Goal: Task Accomplishment & Management: Complete application form

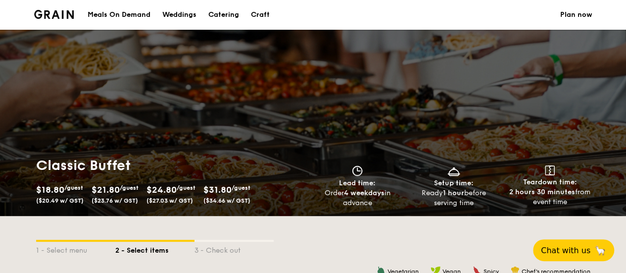
click at [577, 15] on link "Plan now" at bounding box center [576, 15] width 32 height 30
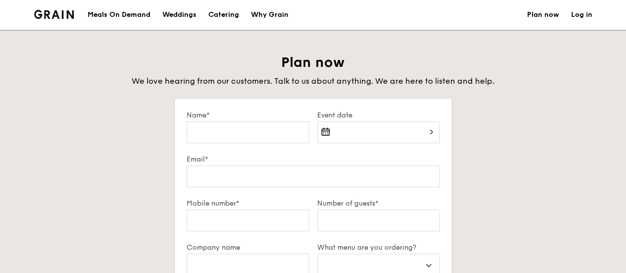
select select
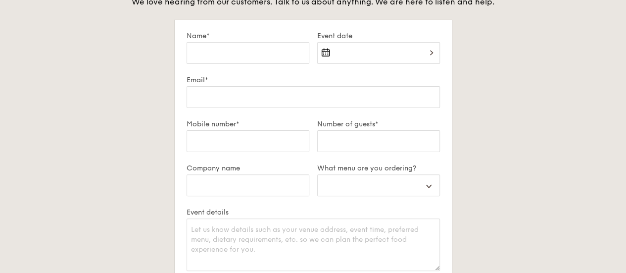
type input "[PERSON_NAME] [PERSON_NAME]"
type input "92263707"
select select
click at [359, 50] on div at bounding box center [378, 59] width 123 height 34
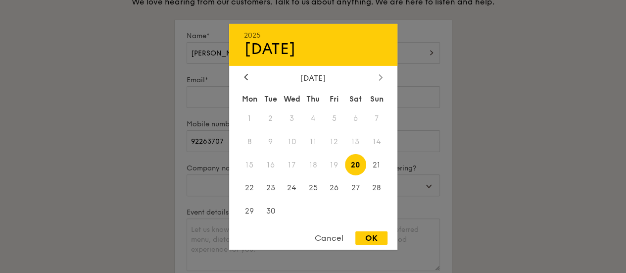
click at [383, 76] on div at bounding box center [380, 77] width 9 height 9
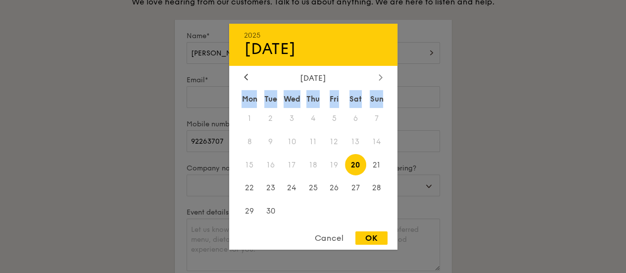
click at [383, 76] on div at bounding box center [380, 77] width 9 height 9
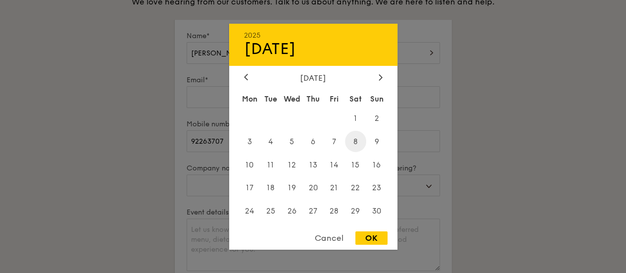
click at [358, 140] on span "8" at bounding box center [355, 141] width 21 height 21
click at [377, 234] on div "OK" at bounding box center [371, 237] width 32 height 13
type input "[DATE]"
select select
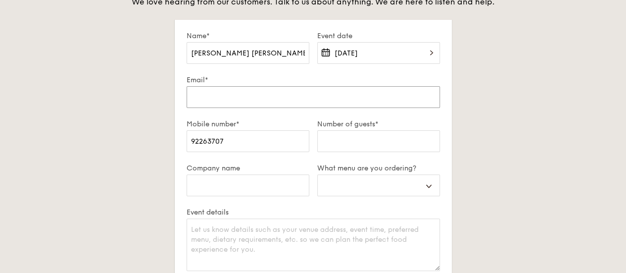
click at [247, 94] on input "Email*" at bounding box center [313, 97] width 253 height 22
drag, startPoint x: 344, startPoint y: 97, endPoint x: 258, endPoint y: 96, distance: 85.7
click at [258, 96] on input "Email*" at bounding box center [313, 97] width 253 height 22
type input "n"
select select
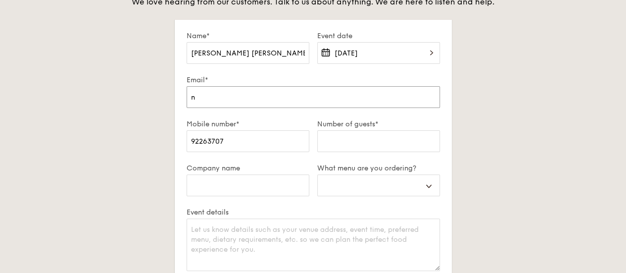
select select
type input "s"
select select
type input "sa"
select select
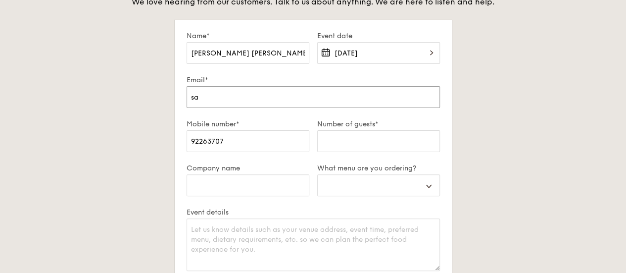
type input "saf"
select select
type input "safe"
select select
type input "safet"
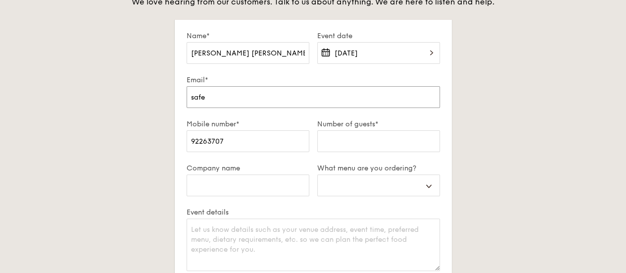
select select
type input "safety"
select select
type input "safety."
select select
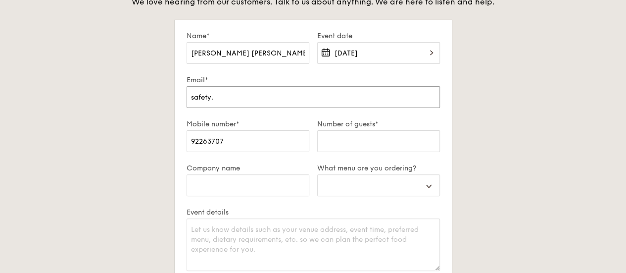
type input "safety.s"
select select
type input "safety.se"
select select
type input "safety.sec"
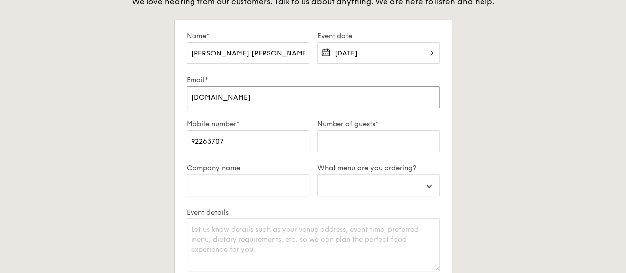
select select
type input "safety.secu"
select select
type input "safety.secur"
select select
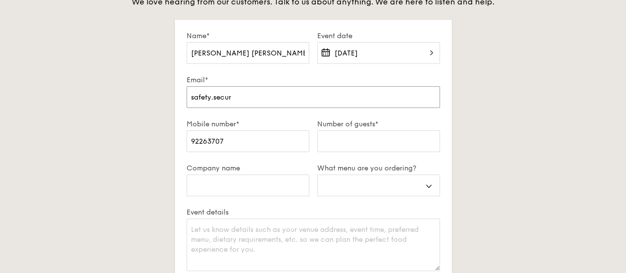
type input "safety.securi"
select select
type input "safety.securit"
select select
type input "safety.security"
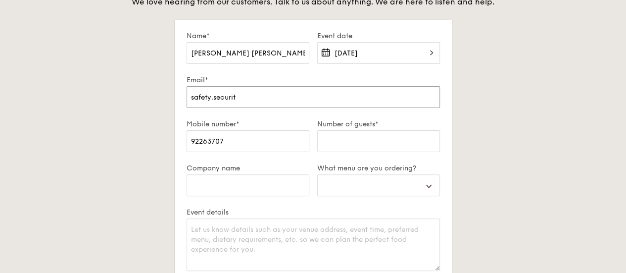
select select
type input "safety.security@"
select select
type input "safety.security@n"
select select
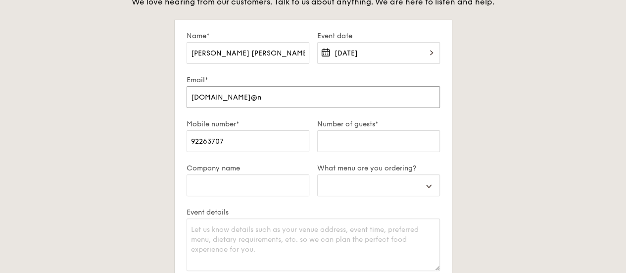
type input "safety.security@ne"
select select
type input "safety.security@new"
select select
type input "safety.security@newc"
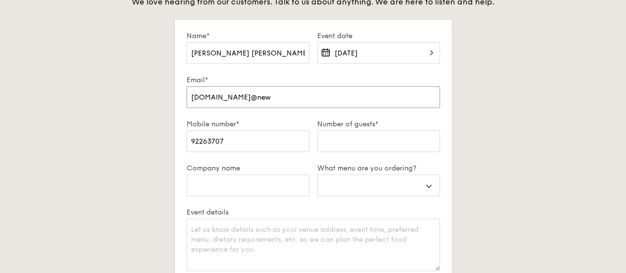
select select
type input "safety.security@newcr"
select select
type input "safety.security@newcre"
select select
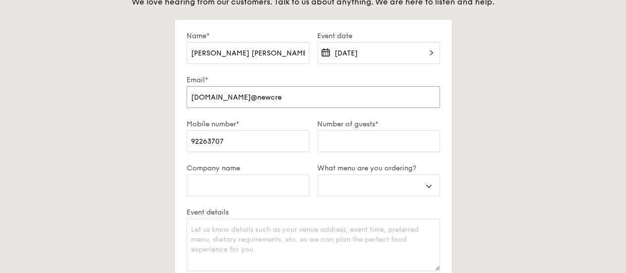
type input "safety.security@newcrea"
select select
type input "safety.security@newcreat"
select select
type input "safety.security@newcreati"
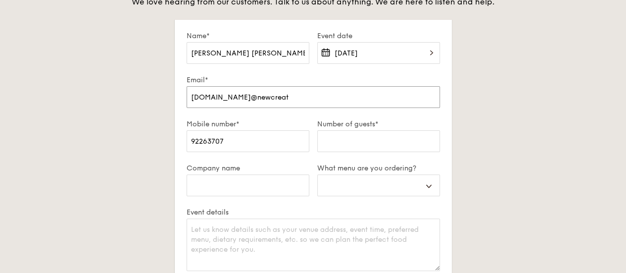
select select
type input "safety.security@newcreatio"
select select
type input "safety.security@newcreation"
select select
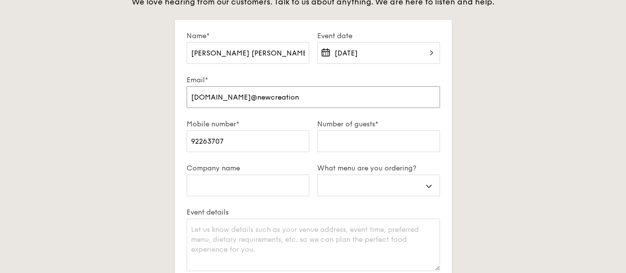
type input "safety.security@newcreation."
select select
type input "safety.security@newcreation.o"
select select
type input "safety.security@newcreation.or"
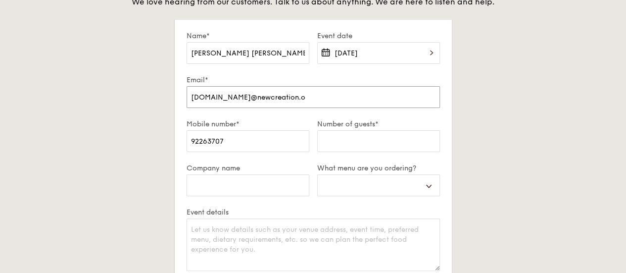
select select
type input "safety.security@newcreation.org"
select select
type input "safety.security@newcreation.org."
select select
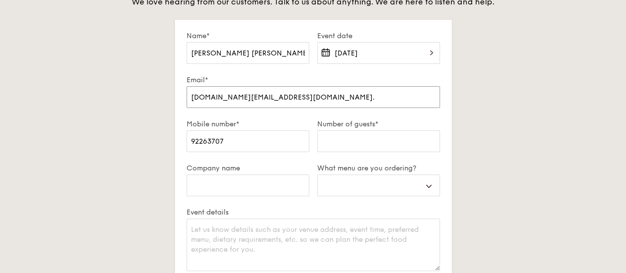
type input "safety.security@newcreation.org.s"
select select
type input "safety.security@newcreation.org.sg"
select select
type input "safety.security@newcreation.org.sg"
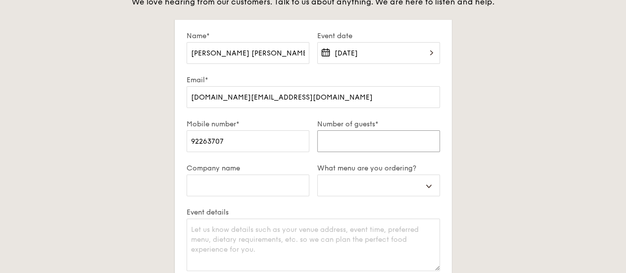
click at [372, 136] on input "Number of guests*" at bounding box center [378, 141] width 123 height 22
type input "1"
select select
type input "13"
select select
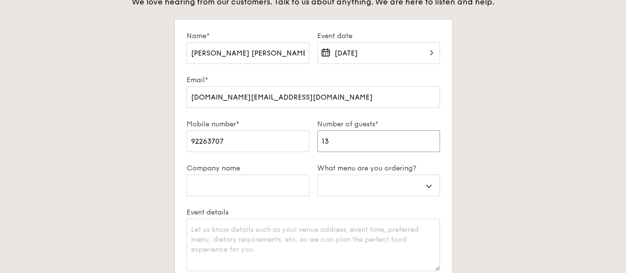
type input "130"
select select
type input "130"
click at [369, 181] on select "Buffet Mini Buffet High Tea Canapés Meal Boxes Wedding" at bounding box center [378, 185] width 123 height 22
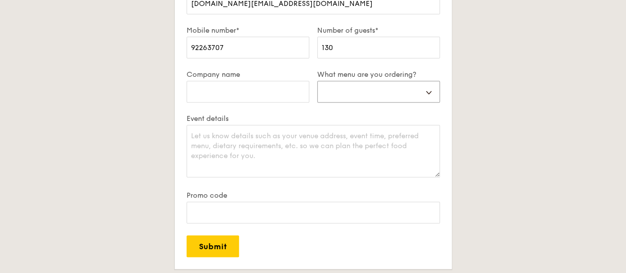
scroll to position [178, 0]
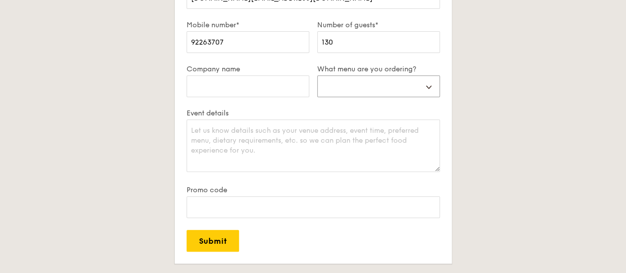
click at [363, 87] on select "Buffet Mini Buffet High Tea Canapés Meal Boxes Wedding" at bounding box center [378, 86] width 123 height 22
select select "buffet"
click at [317, 75] on select "Buffet Mini Buffet High Tea Canapés Meal Boxes Wedding" at bounding box center [378, 86] width 123 height 22
click at [248, 75] on input "Company name" at bounding box center [248, 86] width 123 height 22
type input "New Creation Churhc"
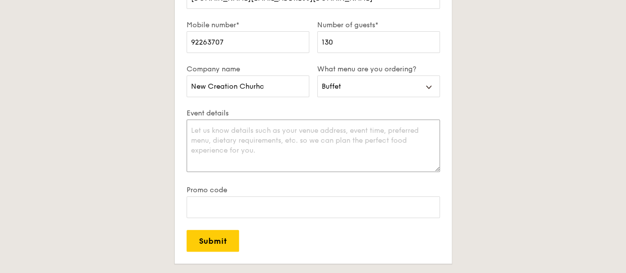
click at [309, 130] on textarea "Event details" at bounding box center [313, 145] width 253 height 52
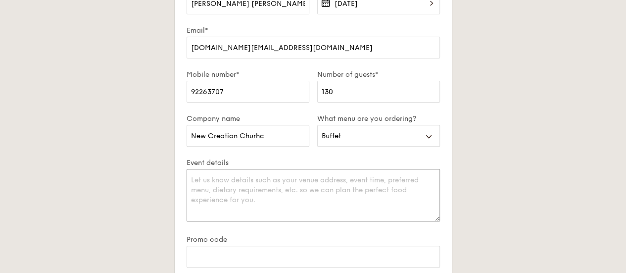
click at [327, 188] on textarea "Event details" at bounding box center [313, 195] width 253 height 52
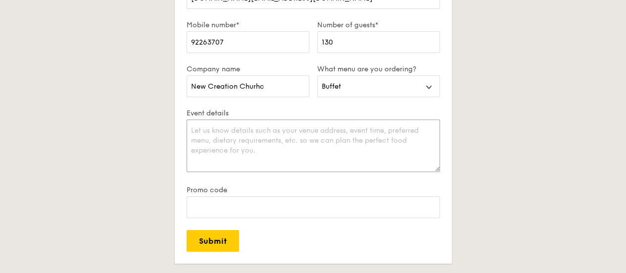
scroll to position [50, 0]
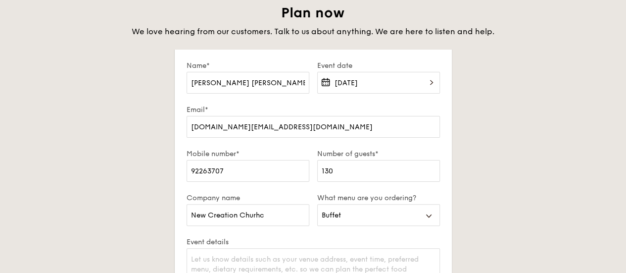
click at [518, 159] on div "Plan now We love hearing from our customers. Talk to us about anything. We are …" at bounding box center [313, 233] width 555 height 459
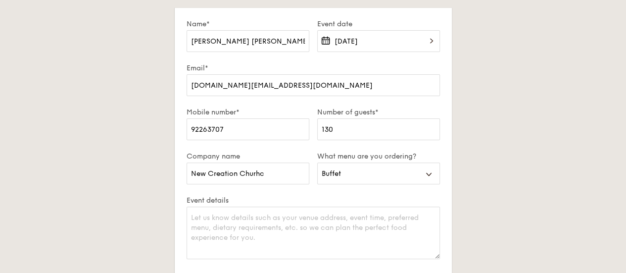
scroll to position [149, 0]
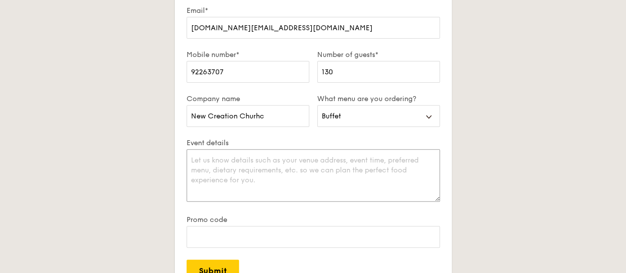
click at [249, 174] on textarea "Event details" at bounding box center [313, 175] width 253 height 52
